Goal: Information Seeking & Learning: Learn about a topic

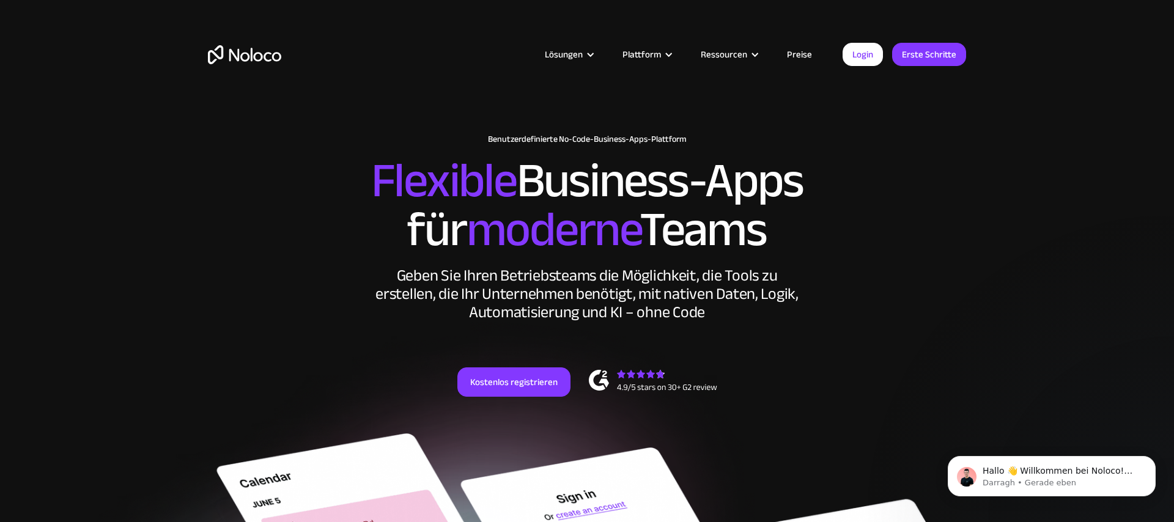
click at [239, 55] on img "heim" at bounding box center [244, 54] width 73 height 19
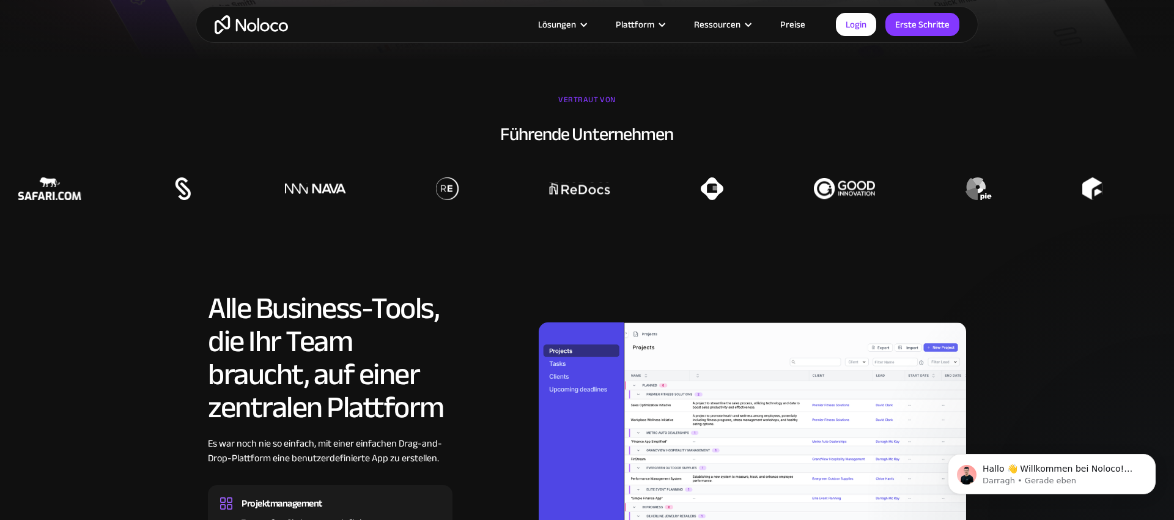
scroll to position [1038, 0]
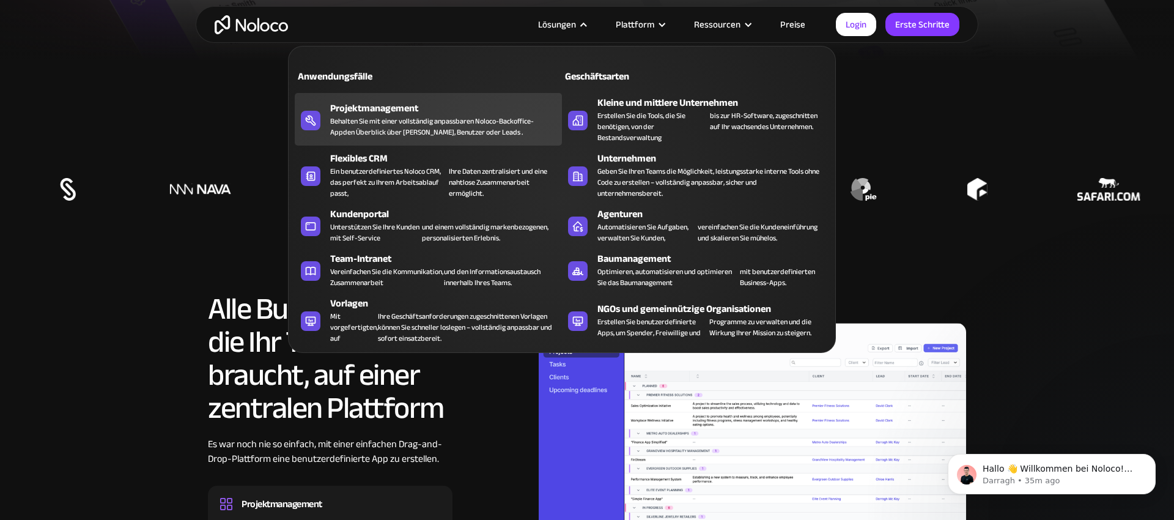
click at [385, 123] on font "Behalten Sie mit einer vollständig anpassbaren Noloco-Backoffice-App" at bounding box center [432, 126] width 204 height 24
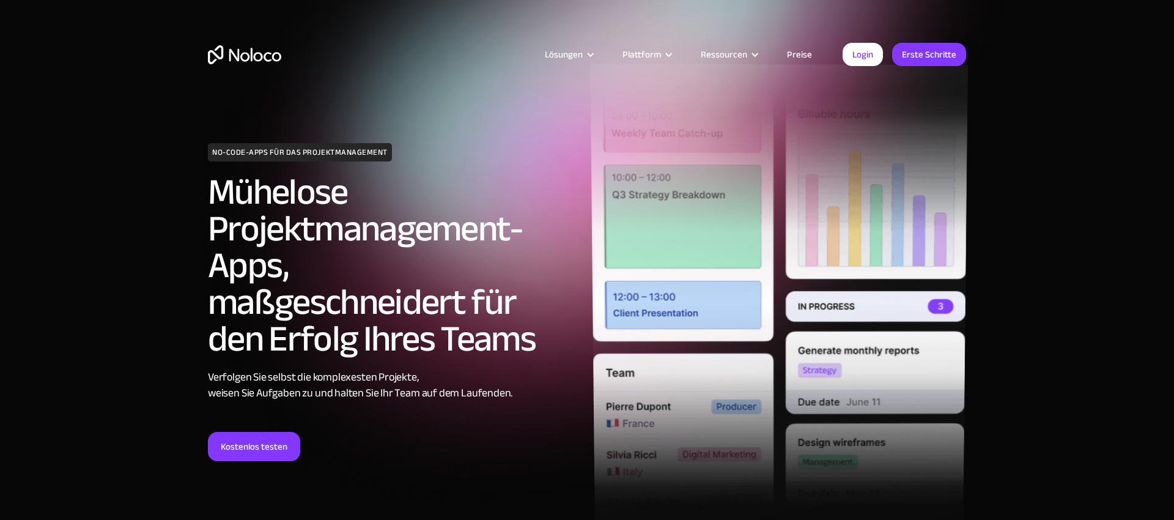
drag, startPoint x: 770, startPoint y: 206, endPoint x: 785, endPoint y: 226, distance: 25.3
click at [770, 207] on img at bounding box center [779, 299] width 378 height 470
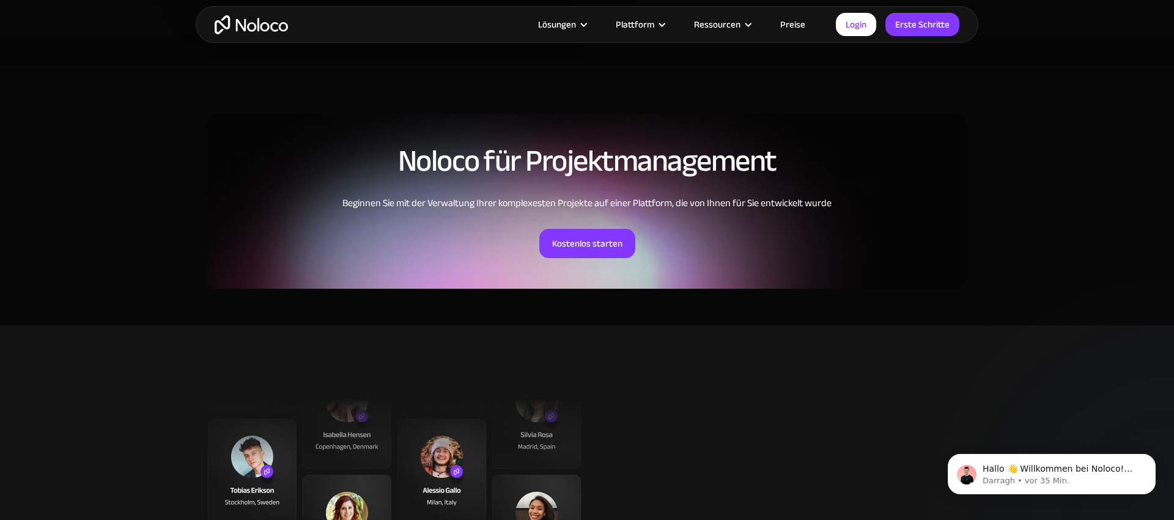
scroll to position [2740, 0]
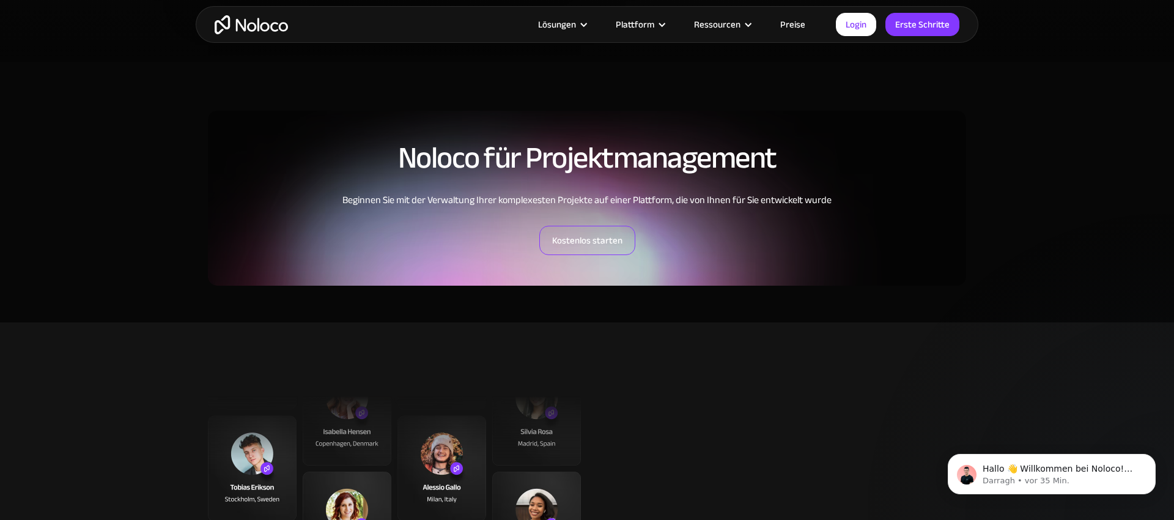
click at [620, 234] on font "Kostenlos starten" at bounding box center [587, 240] width 70 height 17
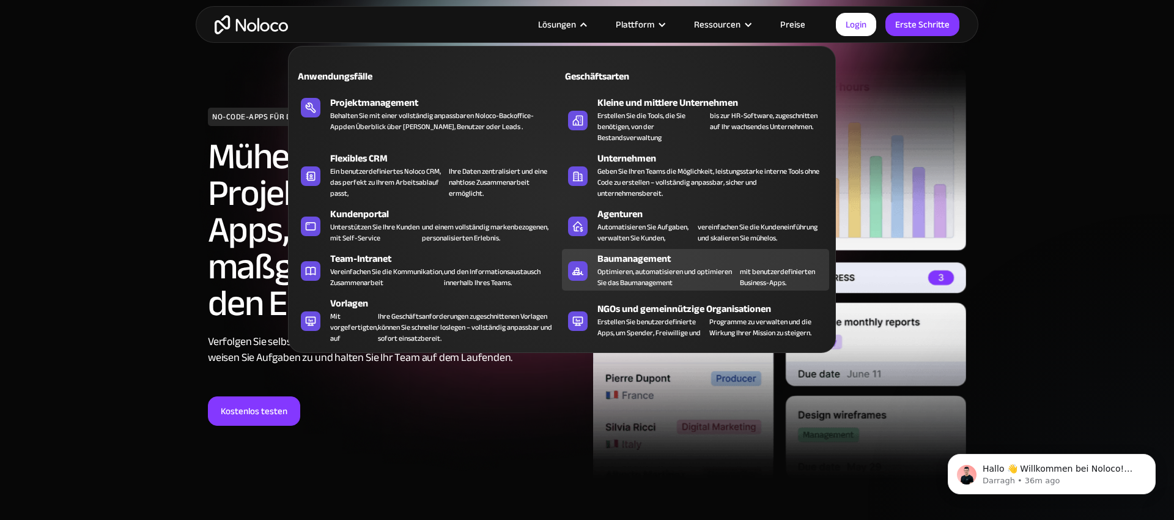
scroll to position [26, 0]
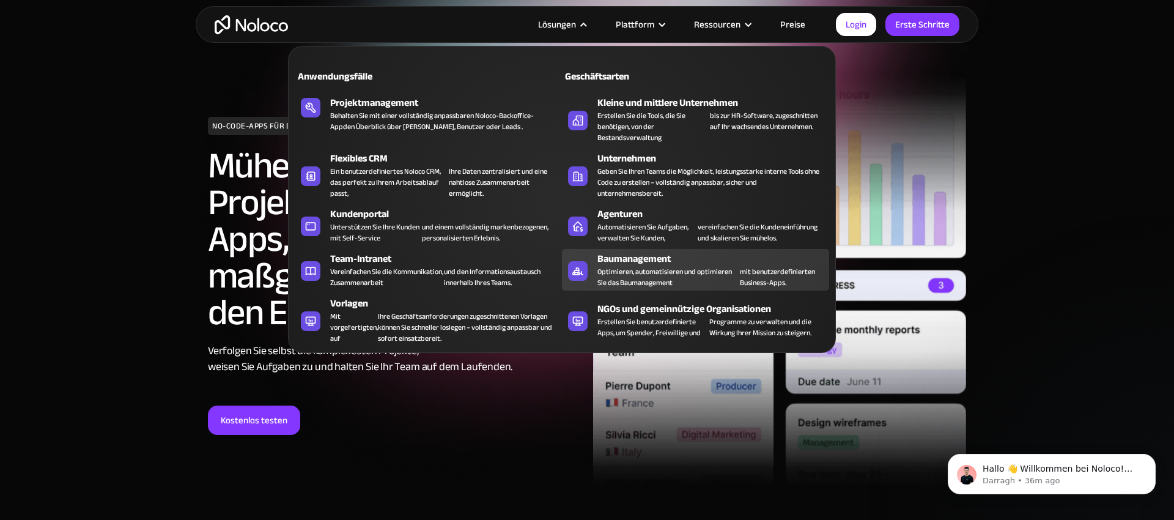
click at [619, 271] on font "Optimieren, automatisieren und optimieren Sie das Baumanagement" at bounding box center [664, 277] width 134 height 24
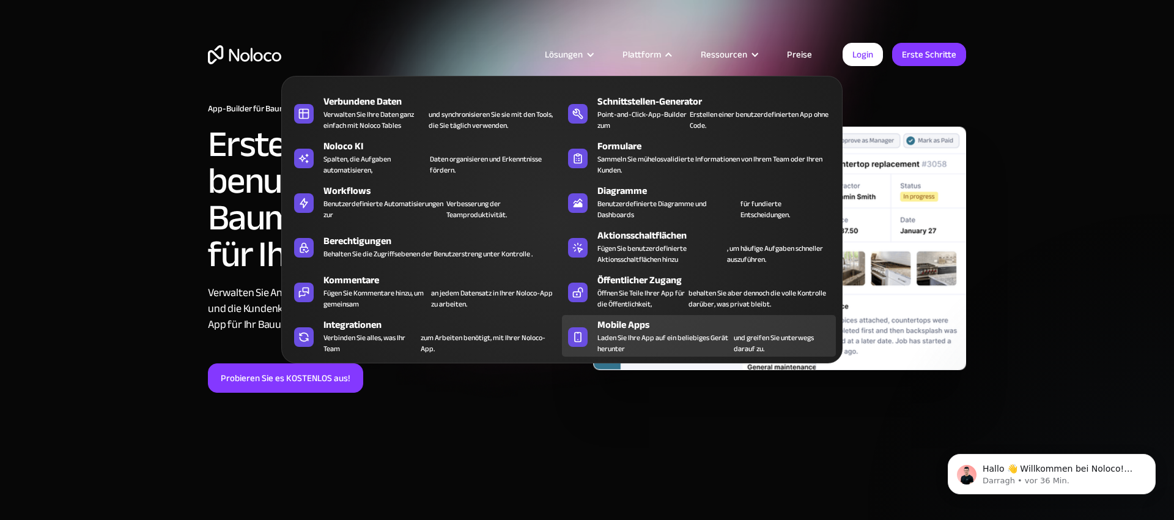
click at [614, 328] on font "Mobile Apps" at bounding box center [623, 324] width 52 height 18
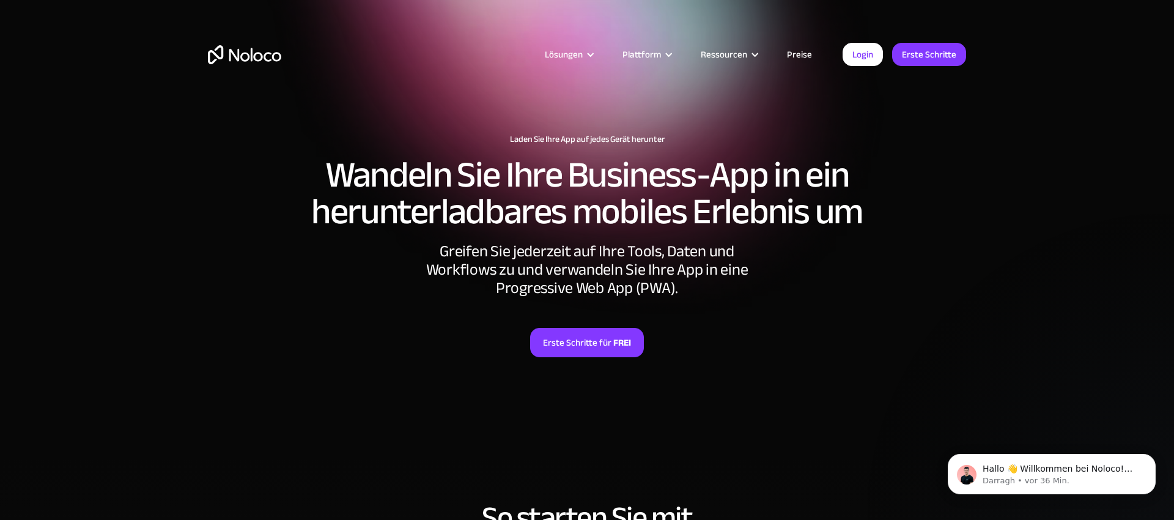
click at [233, 61] on img "heim" at bounding box center [244, 54] width 73 height 19
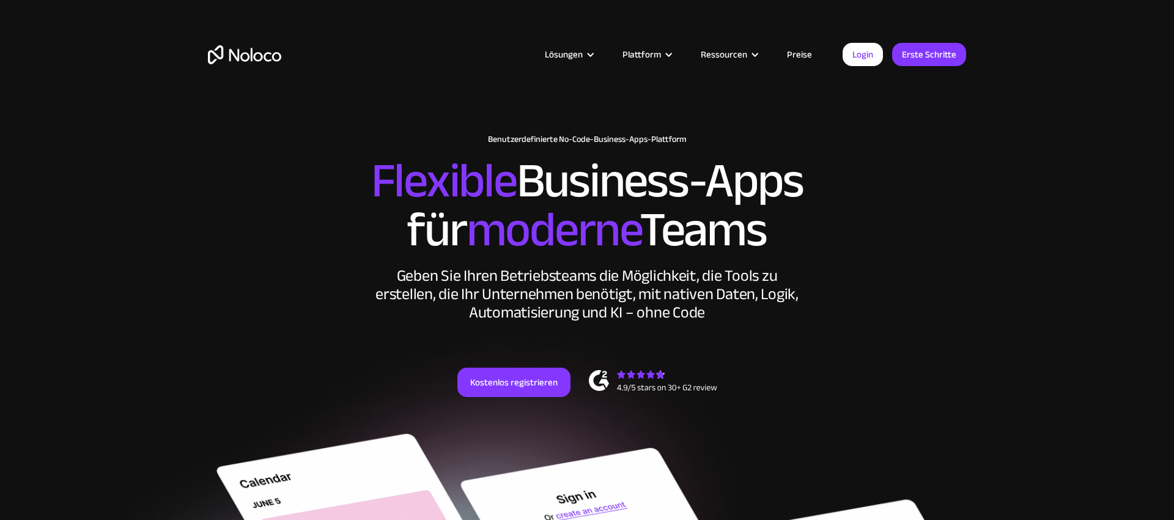
click at [794, 54] on font "Preise" at bounding box center [799, 54] width 25 height 17
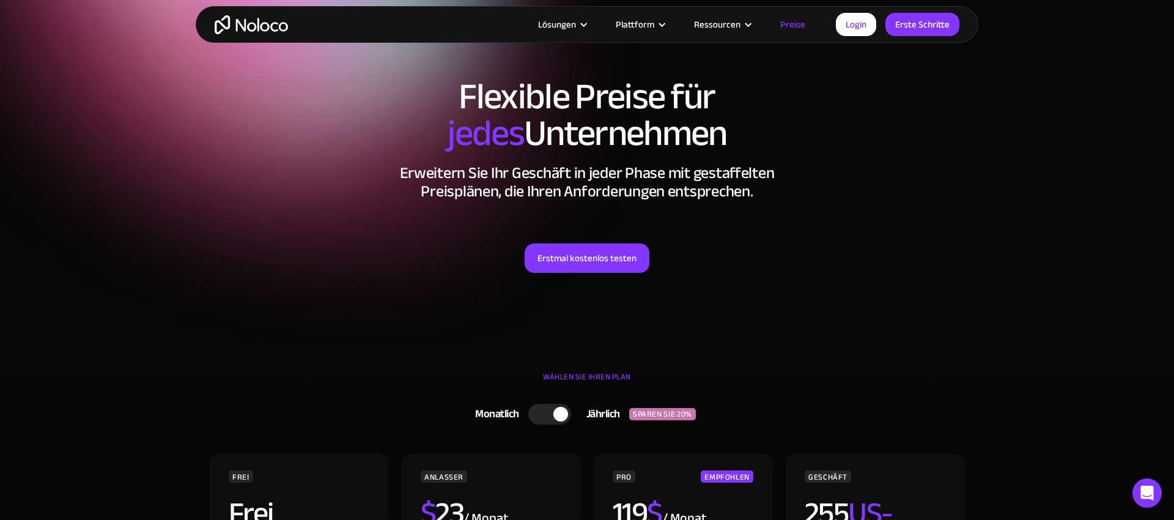
scroll to position [255, 0]
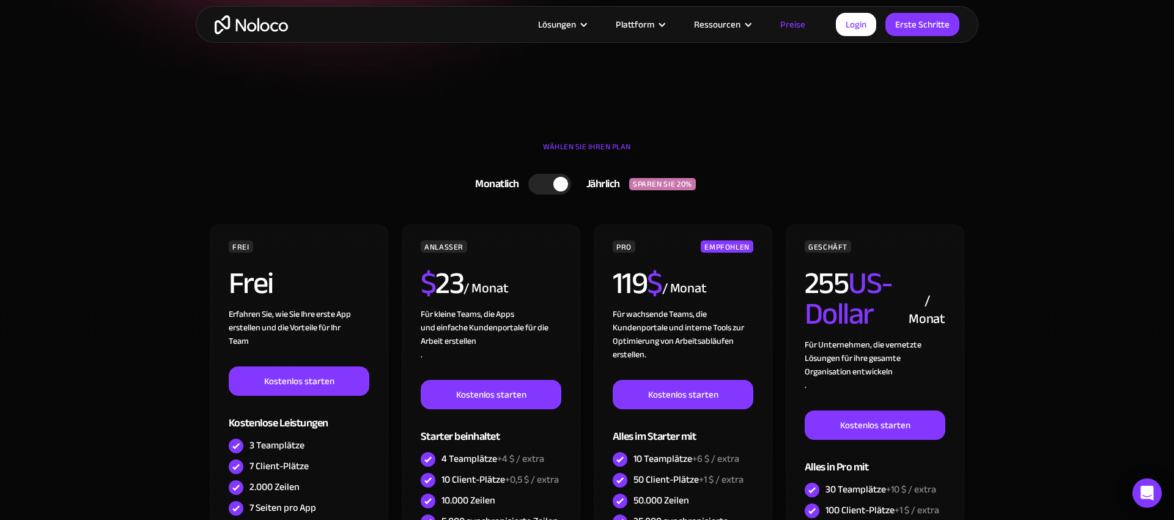
click at [565, 180] on div at bounding box center [560, 184] width 15 height 15
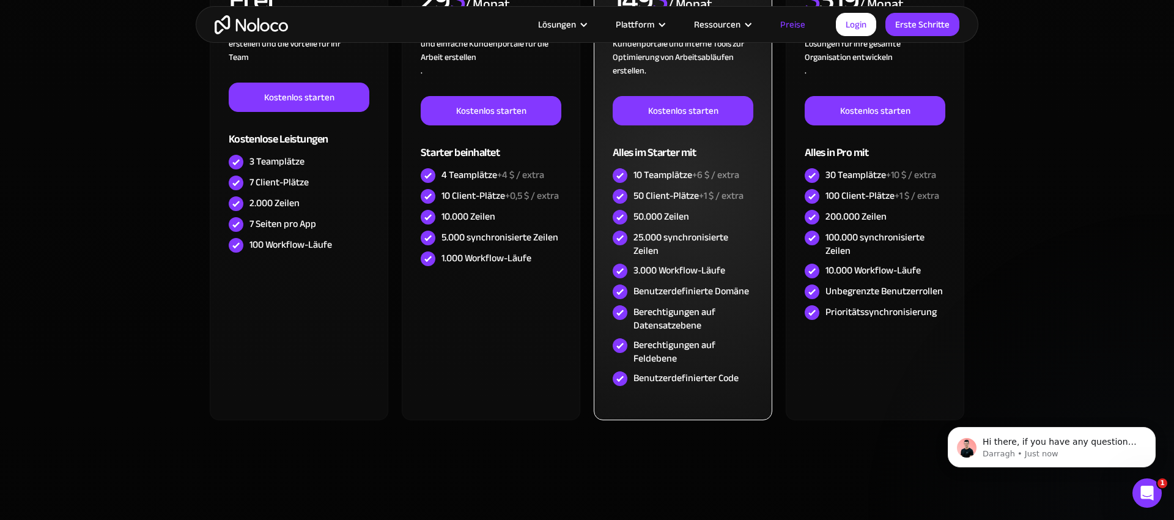
scroll to position [0, 0]
